Goal: Transaction & Acquisition: Download file/media

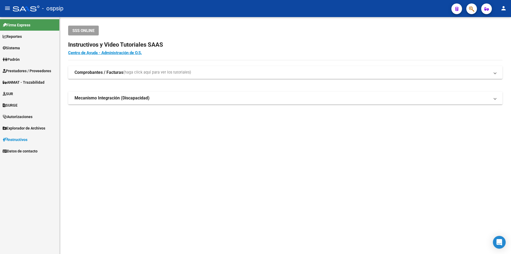
click at [31, 69] on span "Prestadores / Proveedores" at bounding box center [27, 71] width 48 height 6
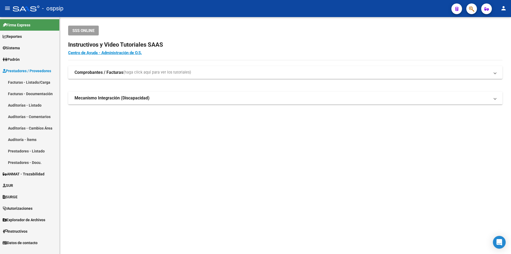
click at [23, 83] on link "Facturas - Listado/Carga" at bounding box center [29, 81] width 59 height 11
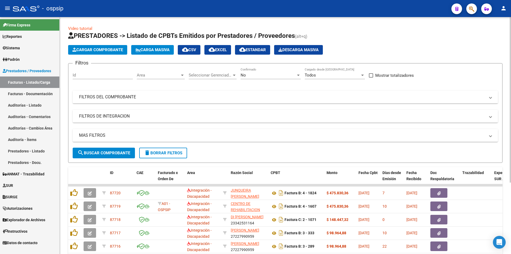
click at [245, 78] on div "No Confirmado" at bounding box center [271, 73] width 60 height 11
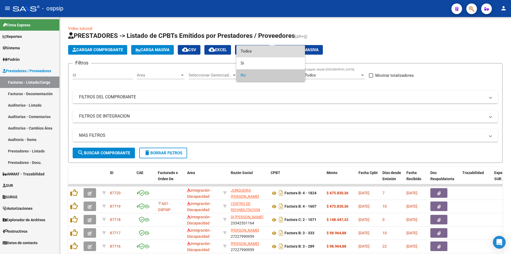
click at [248, 52] on span "Todos" at bounding box center [271, 51] width 60 height 12
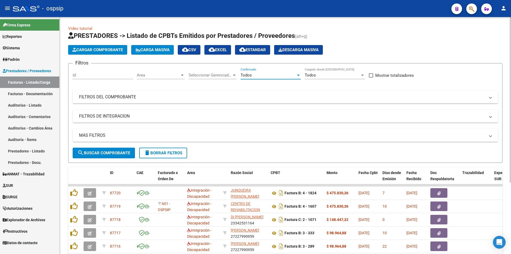
click at [86, 99] on mat-panel-title "FILTROS DEL COMPROBANTE" at bounding box center [282, 97] width 406 height 6
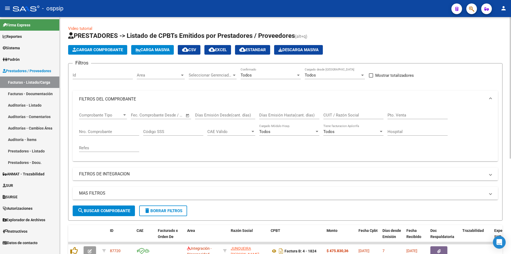
click at [89, 132] on input "Nro. Comprobante" at bounding box center [109, 131] width 60 height 5
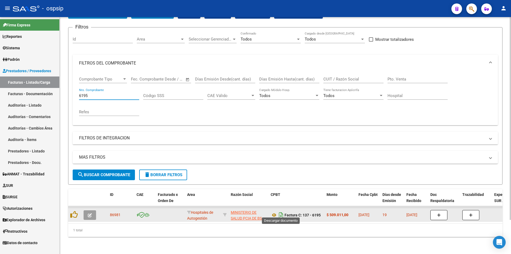
type input "6195"
click at [282, 211] on icon "Descargar documento" at bounding box center [281, 215] width 7 height 9
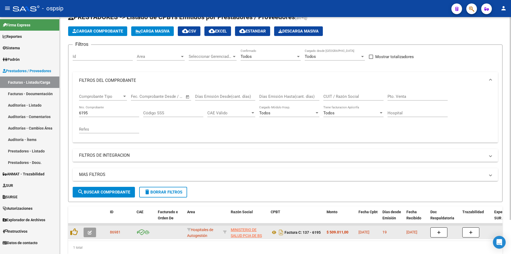
scroll to position [0, 0]
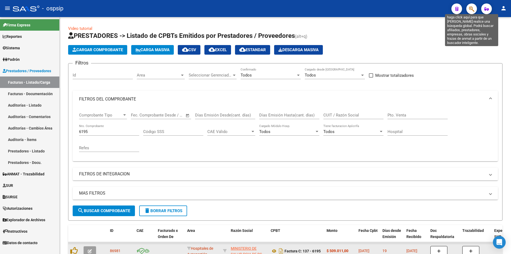
click at [469, 8] on icon "button" at bounding box center [471, 9] width 5 height 6
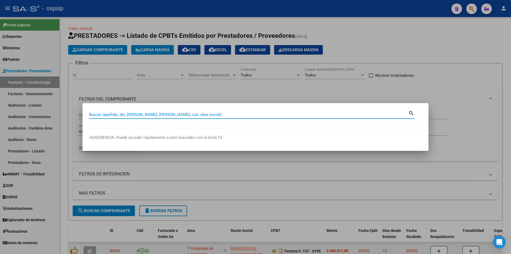
paste input "40489135"
type input "40489135"
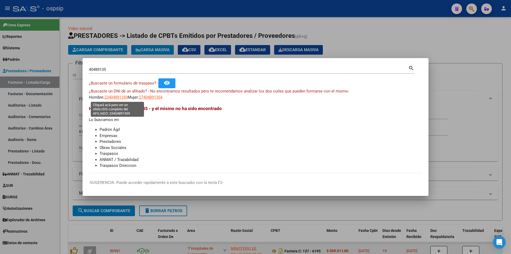
click at [112, 98] on span "23404891359" at bounding box center [115, 97] width 23 height 5
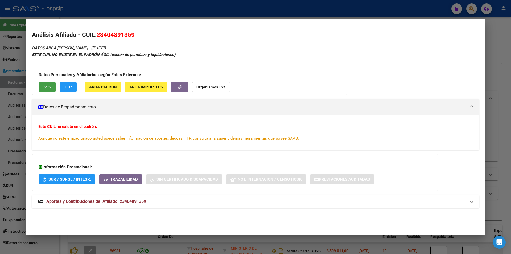
click at [45, 90] on button "SSS" at bounding box center [47, 87] width 17 height 10
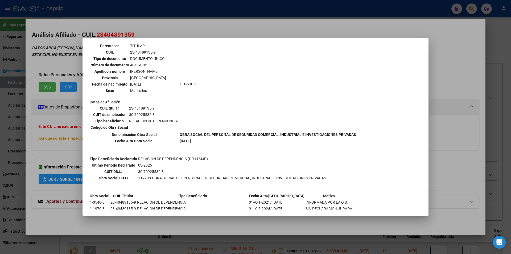
scroll to position [61, 0]
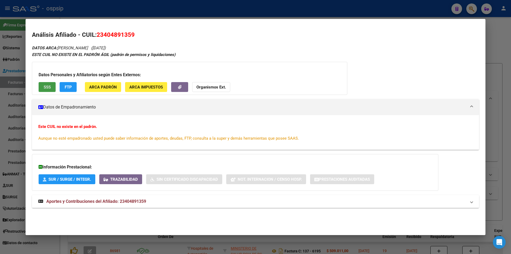
click at [107, 201] on span "Aportes y Contribuciones del Afiliado: 23404891359" at bounding box center [96, 201] width 100 height 5
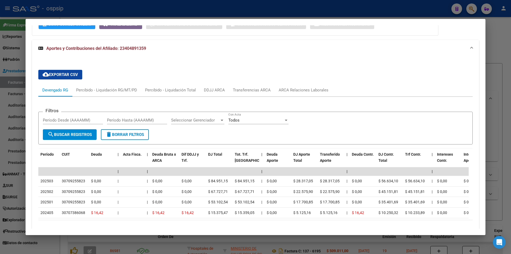
scroll to position [155, 0]
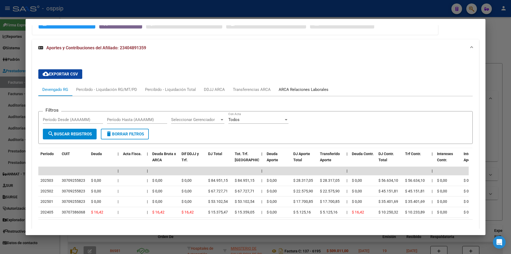
click at [297, 89] on div "ARCA Relaciones Laborales" at bounding box center [304, 90] width 50 height 6
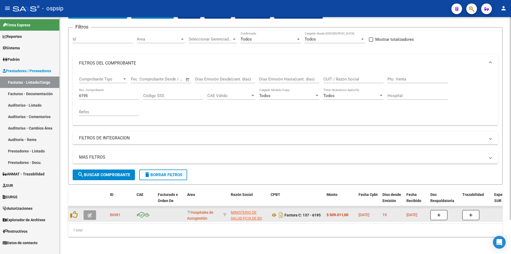
scroll to position [40, 0]
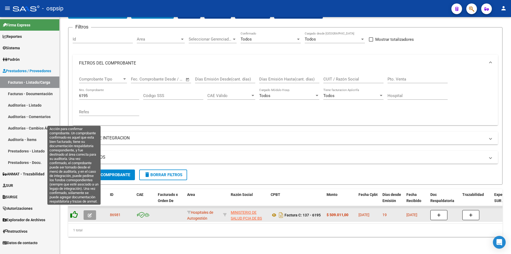
click at [73, 211] on icon at bounding box center [73, 214] width 7 height 7
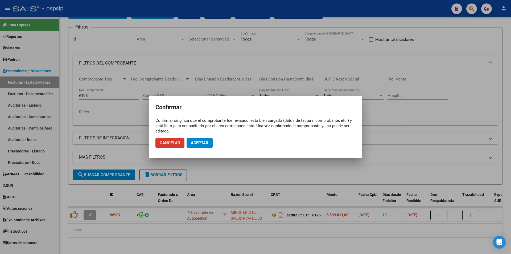
click at [193, 143] on span "Aceptar" at bounding box center [200, 142] width 18 height 5
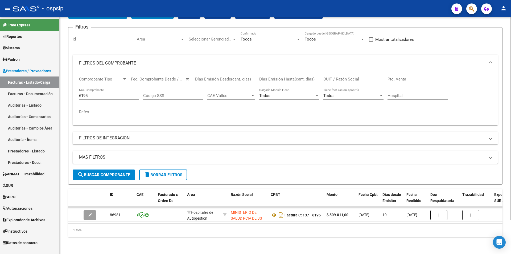
click at [122, 95] on div "6195 Nro. Comprobante" at bounding box center [109, 93] width 60 height 11
click at [121, 94] on div "6195 Nro. Comprobante" at bounding box center [109, 93] width 60 height 11
type input "6"
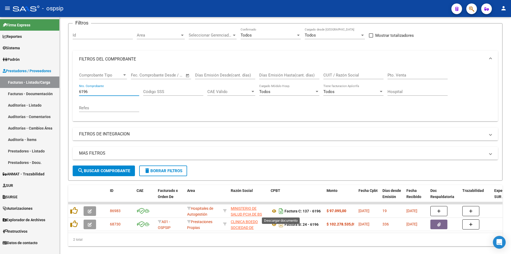
type input "6196"
click at [282, 210] on icon "Descargar documento" at bounding box center [281, 211] width 7 height 9
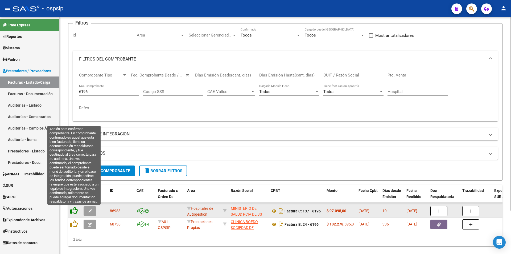
click at [71, 212] on icon at bounding box center [73, 210] width 7 height 7
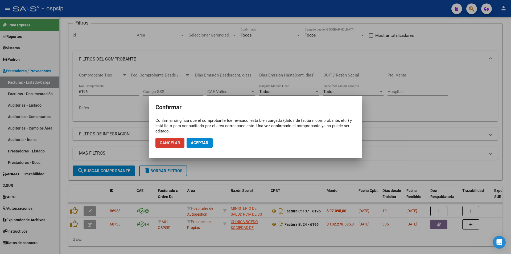
click at [199, 143] on span "Aceptar" at bounding box center [200, 142] width 18 height 5
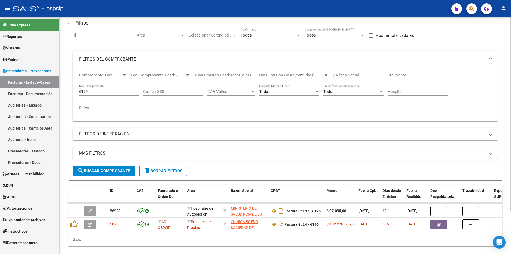
click at [104, 92] on input "6196" at bounding box center [109, 91] width 60 height 5
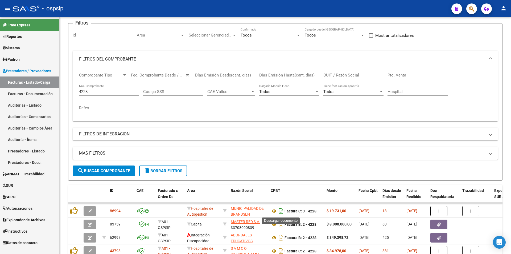
click at [280, 212] on icon "Descargar documento" at bounding box center [281, 211] width 7 height 9
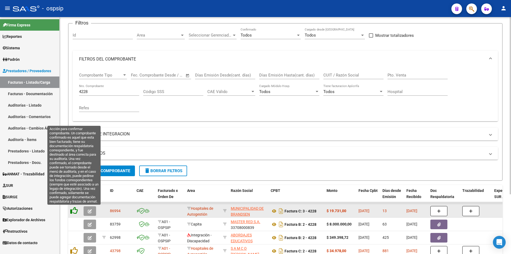
click at [75, 211] on icon at bounding box center [73, 210] width 7 height 7
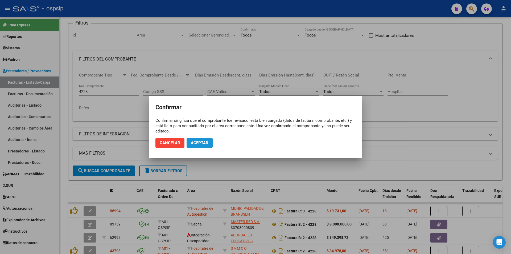
click at [195, 143] on span "Aceptar" at bounding box center [200, 142] width 18 height 5
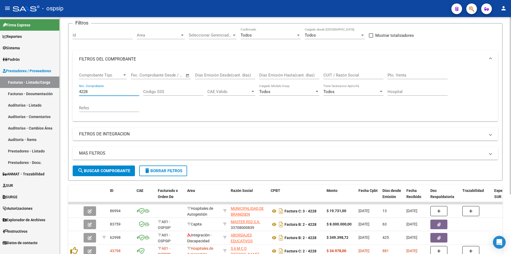
click at [106, 91] on input "4228" at bounding box center [109, 91] width 60 height 5
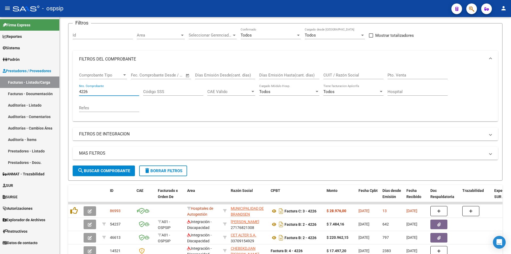
type input "4226"
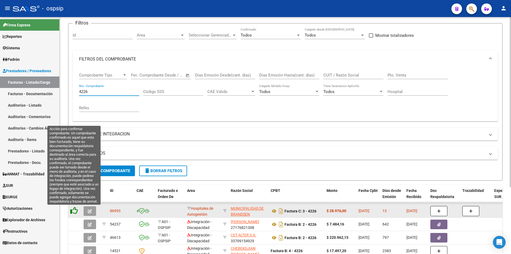
click at [73, 210] on icon at bounding box center [73, 210] width 7 height 7
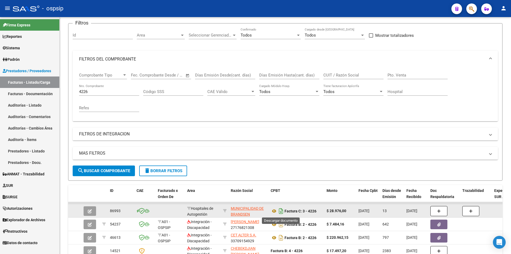
click at [281, 211] on icon "Descargar documento" at bounding box center [281, 211] width 7 height 9
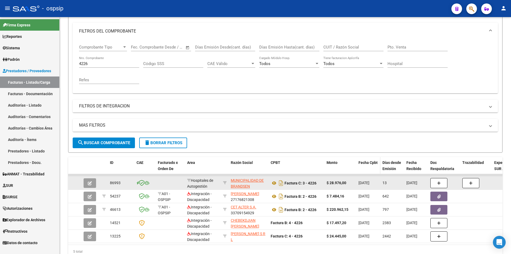
scroll to position [93, 0]
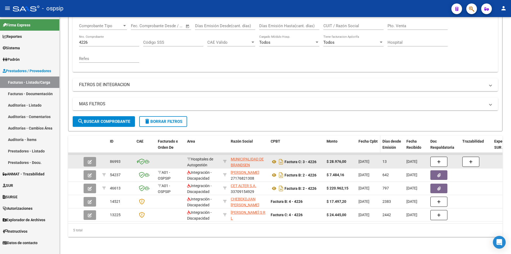
click at [363, 195] on datatable-body-cell "[DATE]" at bounding box center [369, 201] width 24 height 13
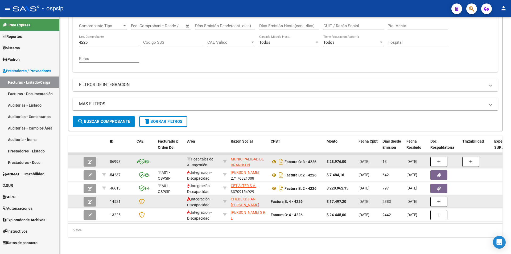
click at [363, 195] on datatable-body-cell "[DATE]" at bounding box center [369, 201] width 24 height 13
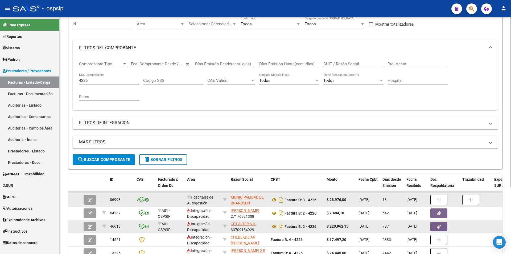
scroll to position [13, 0]
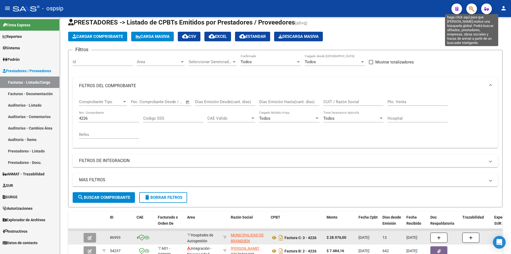
click at [474, 12] on icon "button" at bounding box center [471, 9] width 5 height 6
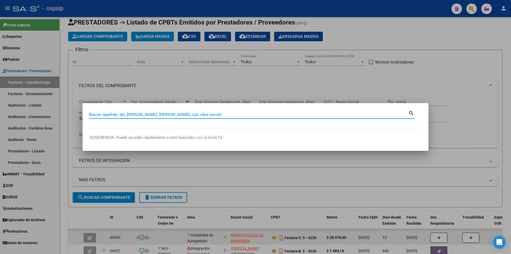
paste input "45138054"
type input "45138054"
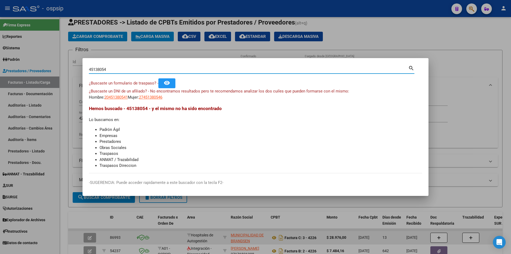
click at [116, 94] on app-link-go-to "20451380541" at bounding box center [115, 97] width 23 height 6
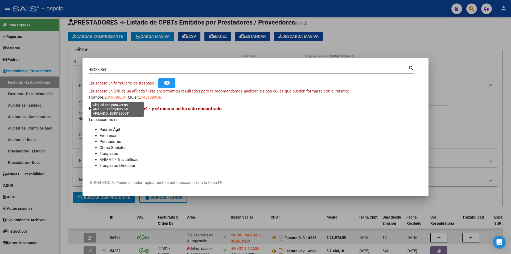
click at [117, 98] on span "20451380541" at bounding box center [115, 97] width 23 height 5
type textarea "20451380541"
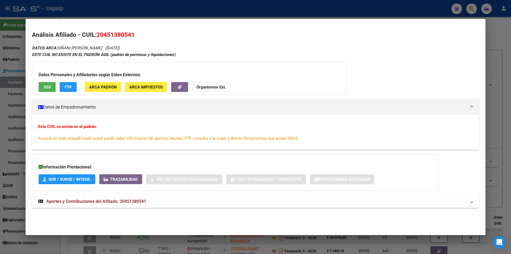
click at [130, 199] on span "Aportes y Contribuciones del Afiliado: 20451380541" at bounding box center [96, 201] width 100 height 5
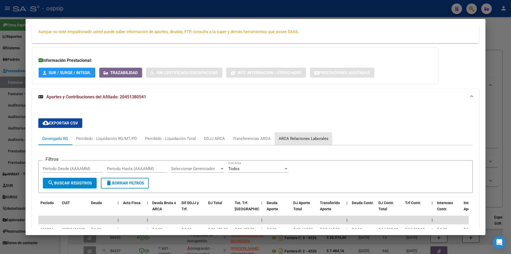
click at [289, 140] on div "ARCA Relaciones Laborales" at bounding box center [304, 139] width 50 height 6
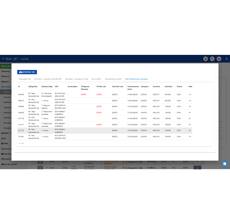
scroll to position [195, 0]
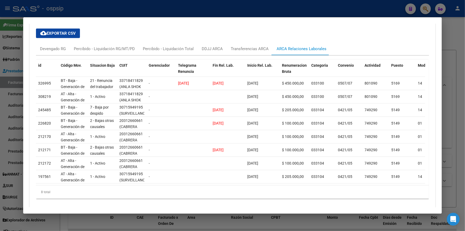
click at [410, 33] on div "cloud_download Exportar CSV Devengado RG Percibido - Liquidación RG/MT/PD Perci…" at bounding box center [232, 113] width 393 height 178
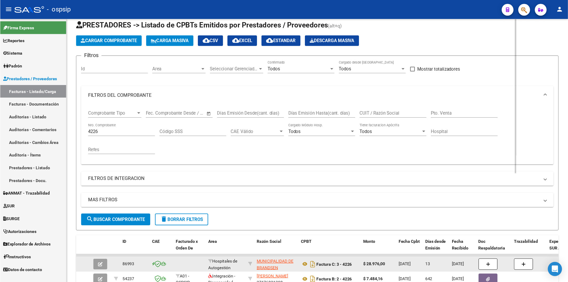
scroll to position [13, 0]
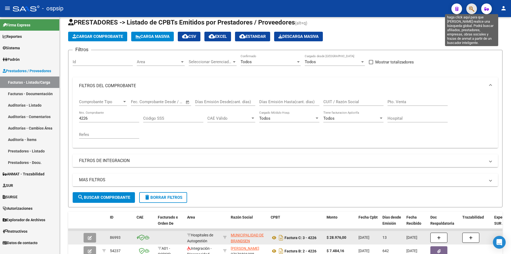
click at [470, 7] on icon "button" at bounding box center [471, 9] width 5 height 6
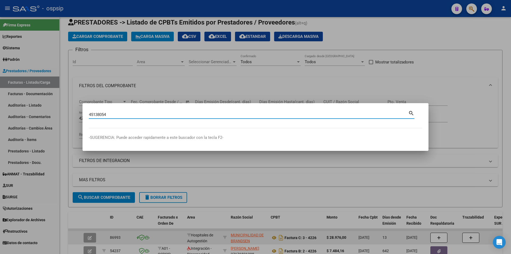
type input "45138054"
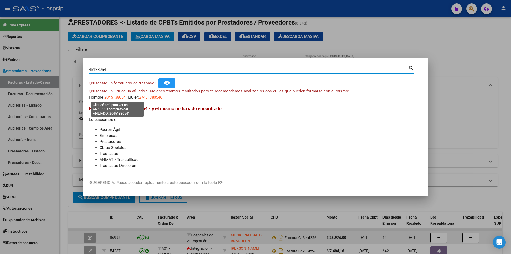
click at [110, 97] on span "20451380541" at bounding box center [115, 97] width 23 height 5
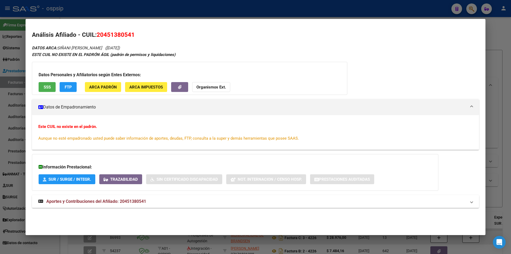
click at [46, 88] on span "SSS" at bounding box center [47, 87] width 7 height 5
click at [227, 84] on button "Organismos Ext." at bounding box center [211, 87] width 38 height 10
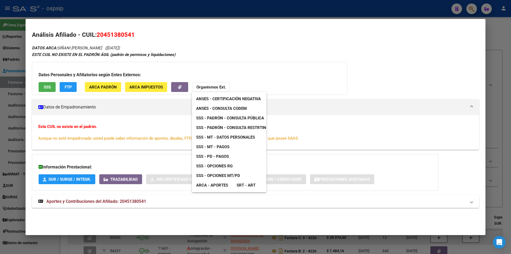
click at [233, 119] on span "SSS - Padrón - Consulta Pública" at bounding box center [230, 118] width 68 height 5
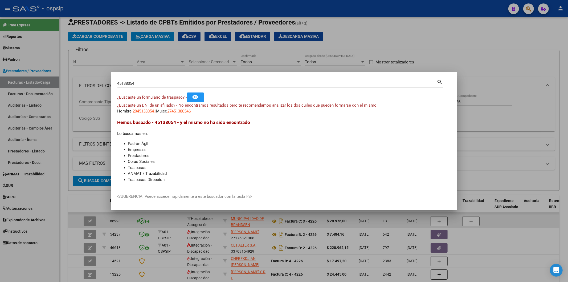
click at [153, 86] on div "45138054 Buscar (apellido, dni, [PERSON_NAME], [PERSON_NAME], cuit, obra social)" at bounding box center [277, 83] width 320 height 8
click at [151, 84] on input "45138054" at bounding box center [277, 83] width 320 height 5
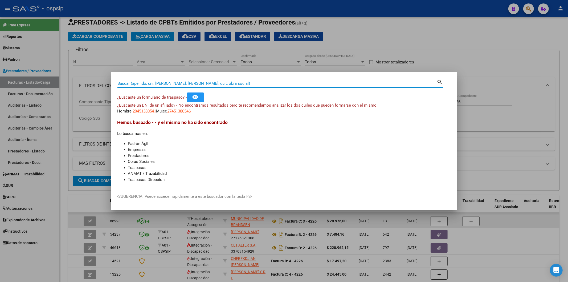
paste input "29875922"
type input "29875922"
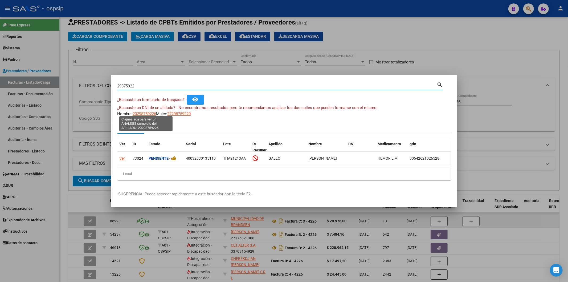
click at [150, 112] on span "20298759226" at bounding box center [144, 113] width 23 height 5
type textarea "20298759226"
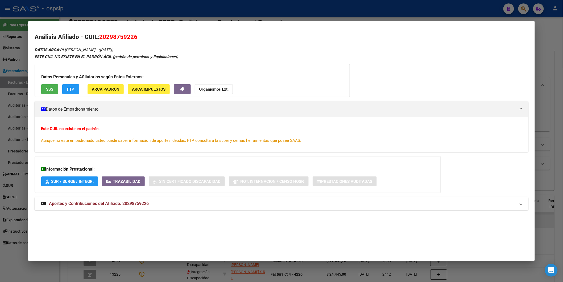
click at [46, 94] on button "SSS" at bounding box center [49, 89] width 17 height 10
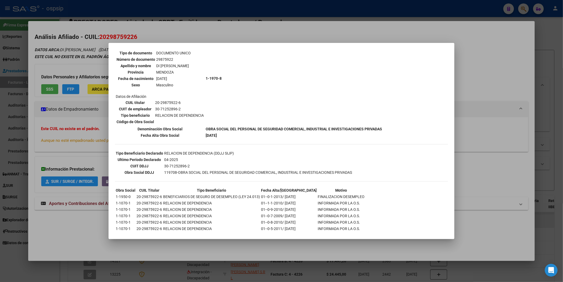
scroll to position [48, 0]
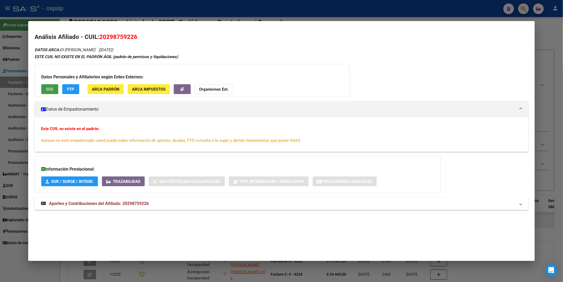
click at [118, 204] on span "Aportes y Contribuciones del Afiliado: 20298759226" at bounding box center [99, 203] width 100 height 5
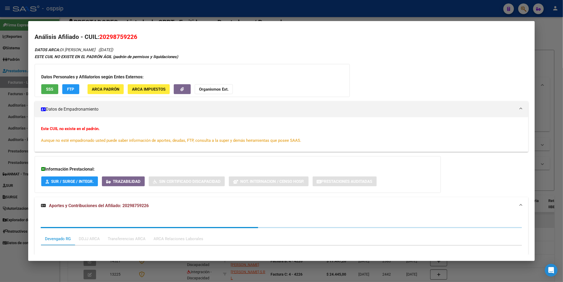
scroll to position [101, 0]
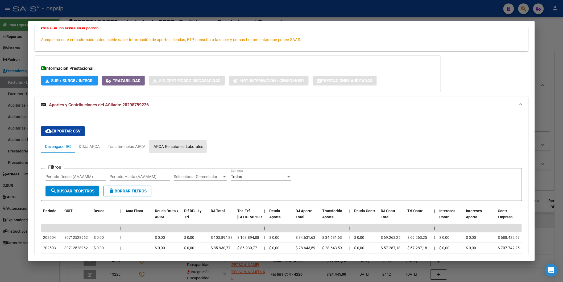
click at [159, 147] on div "ARCA Relaciones Laborales" at bounding box center [179, 147] width 50 height 6
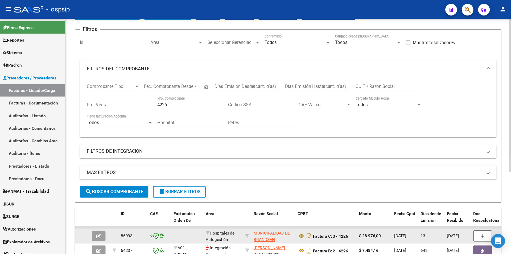
scroll to position [0, 0]
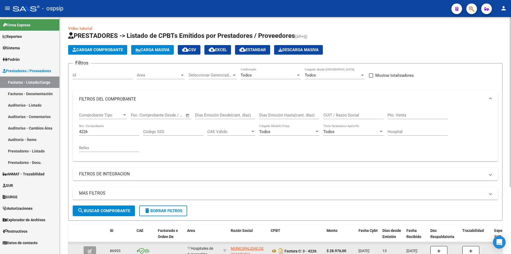
click at [97, 134] on div "4226 Nro. Comprobante" at bounding box center [109, 129] width 60 height 11
click at [98, 133] on input "4226" at bounding box center [109, 131] width 60 height 5
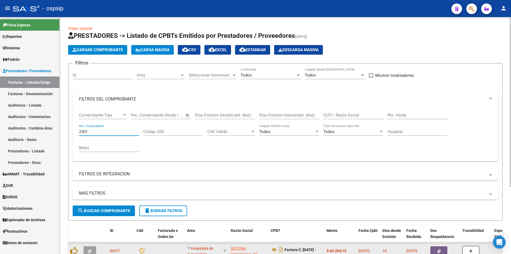
scroll to position [80, 0]
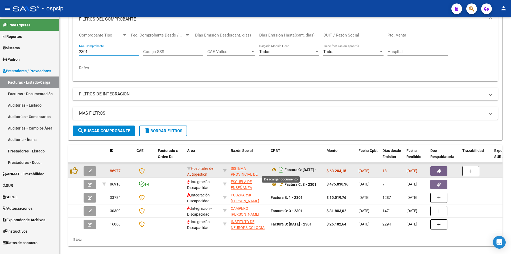
type input "2301"
click at [284, 170] on icon "Descargar documento" at bounding box center [281, 169] width 7 height 9
